Goal: Find specific page/section: Find specific page/section

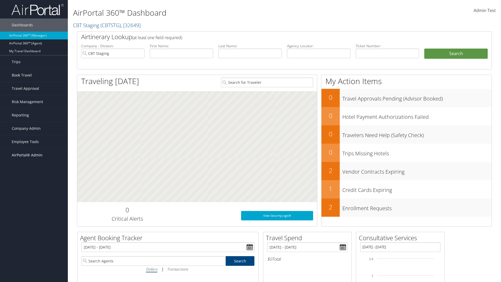
click at [34, 155] on span "AirPortal® Admin" at bounding box center [27, 154] width 31 height 13
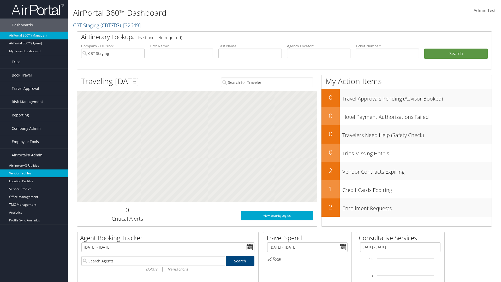
click at [34, 173] on link "Vendor Profiles" at bounding box center [34, 173] width 68 height 8
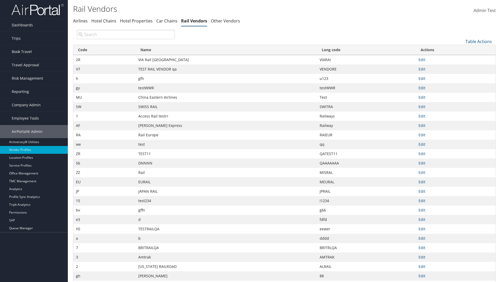
click at [226, 50] on th "Name" at bounding box center [226, 50] width 181 height 10
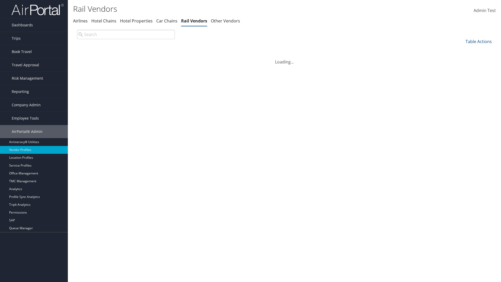
scroll to position [45, 0]
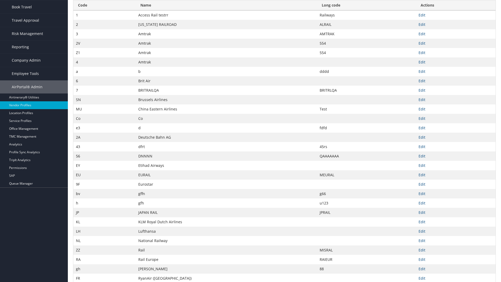
click at [226, 10] on th "Name" at bounding box center [226, 5] width 181 height 10
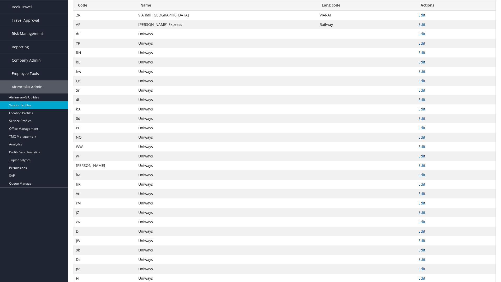
click at [366, 5] on th "Long code" at bounding box center [366, 5] width 99 height 10
click at [366, 10] on th "Long code" at bounding box center [366, 5] width 99 height 10
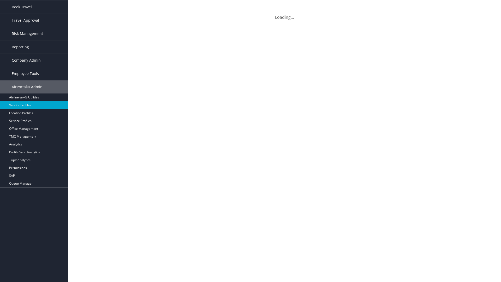
scroll to position [0, 0]
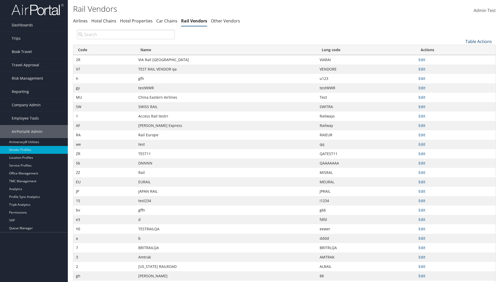
click at [479, 41] on link "Table Actions" at bounding box center [479, 42] width 26 height 6
click at [461, 76] on link "Page Length" at bounding box center [461, 76] width 69 height 9
click at [461, 59] on link "25" at bounding box center [461, 59] width 69 height 9
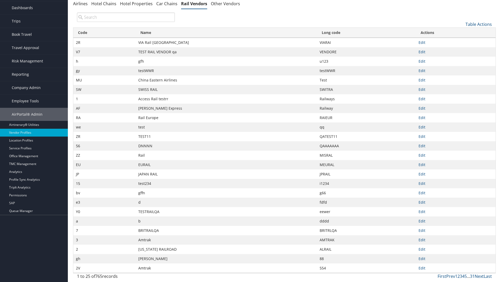
scroll to position [17, 0]
click at [479, 24] on link "Table Actions" at bounding box center [479, 24] width 26 height 6
